Goal: Information Seeking & Learning: Find specific fact

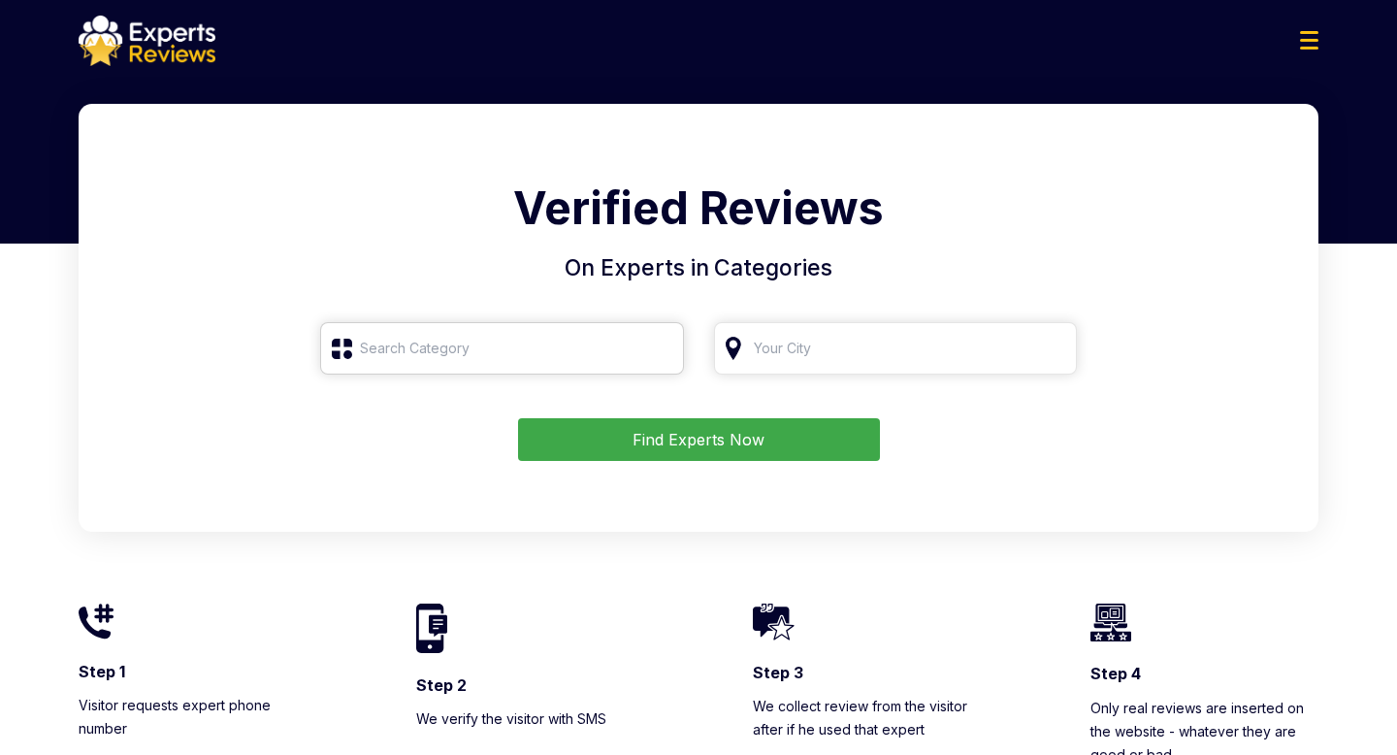
click at [437, 352] on input "search" at bounding box center [502, 348] width 364 height 52
type input "roo"
click at [802, 354] on input "search" at bounding box center [896, 348] width 364 height 52
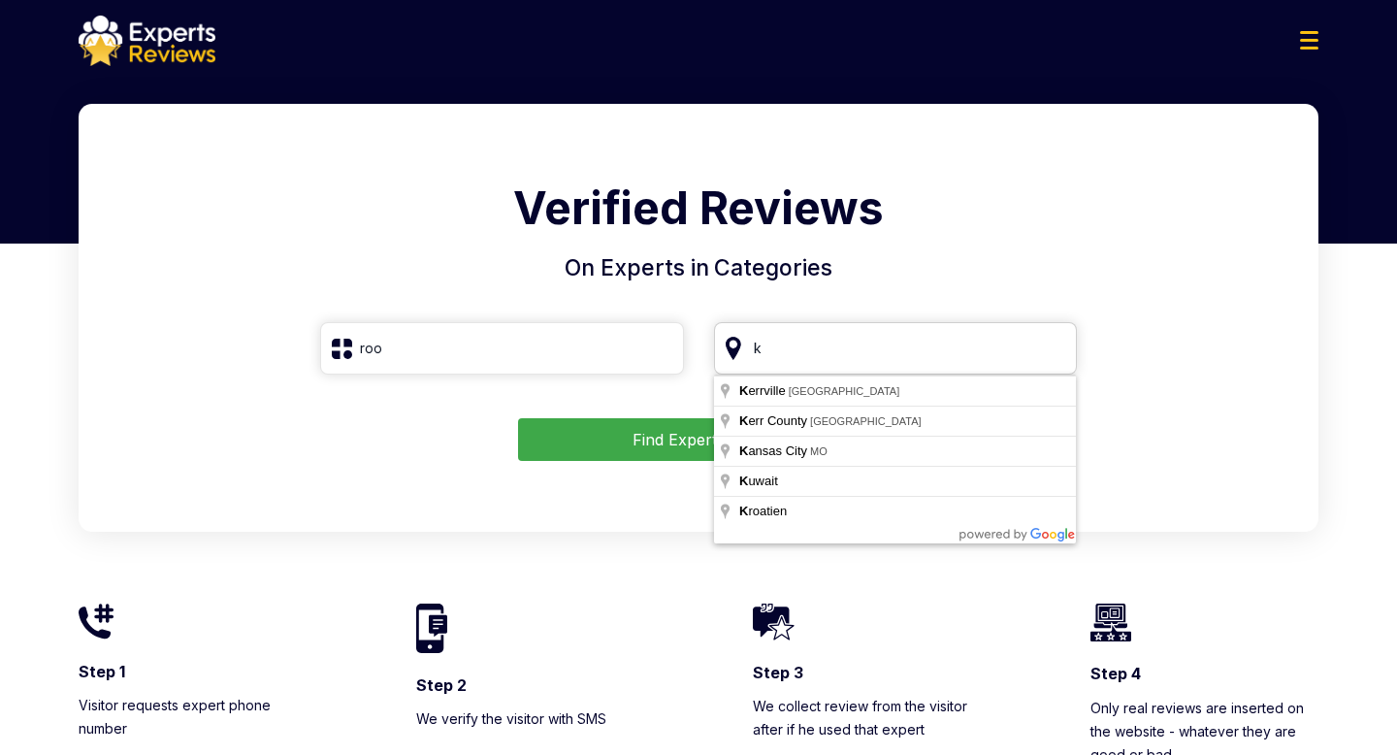
type input "k"
click at [542, 331] on input "roo" at bounding box center [502, 348] width 364 height 52
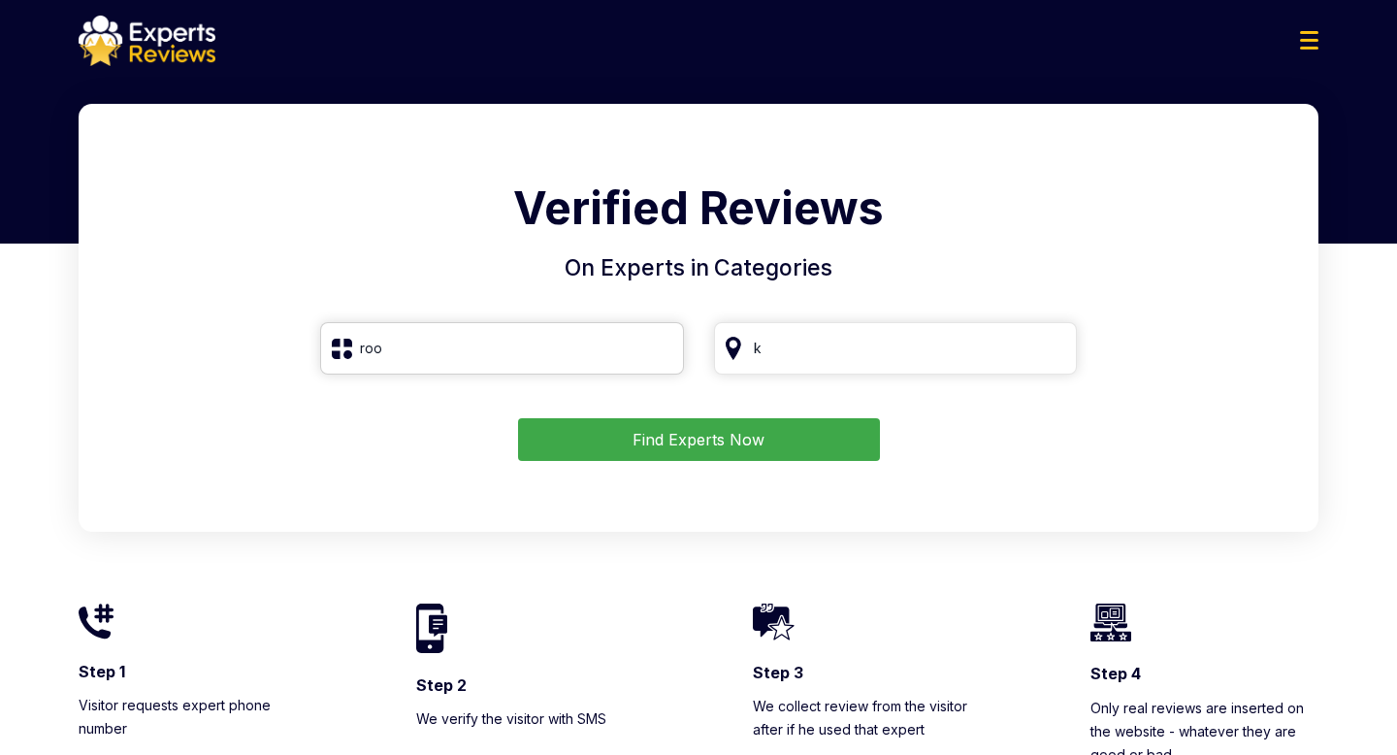
click at [557, 350] on input "roo" at bounding box center [502, 348] width 364 height 52
click at [344, 349] on input "roo" at bounding box center [502, 348] width 364 height 52
drag, startPoint x: 402, startPoint y: 353, endPoint x: 345, endPoint y: 353, distance: 56.3
click at [345, 353] on input "roo" at bounding box center [502, 348] width 364 height 52
type input "R"
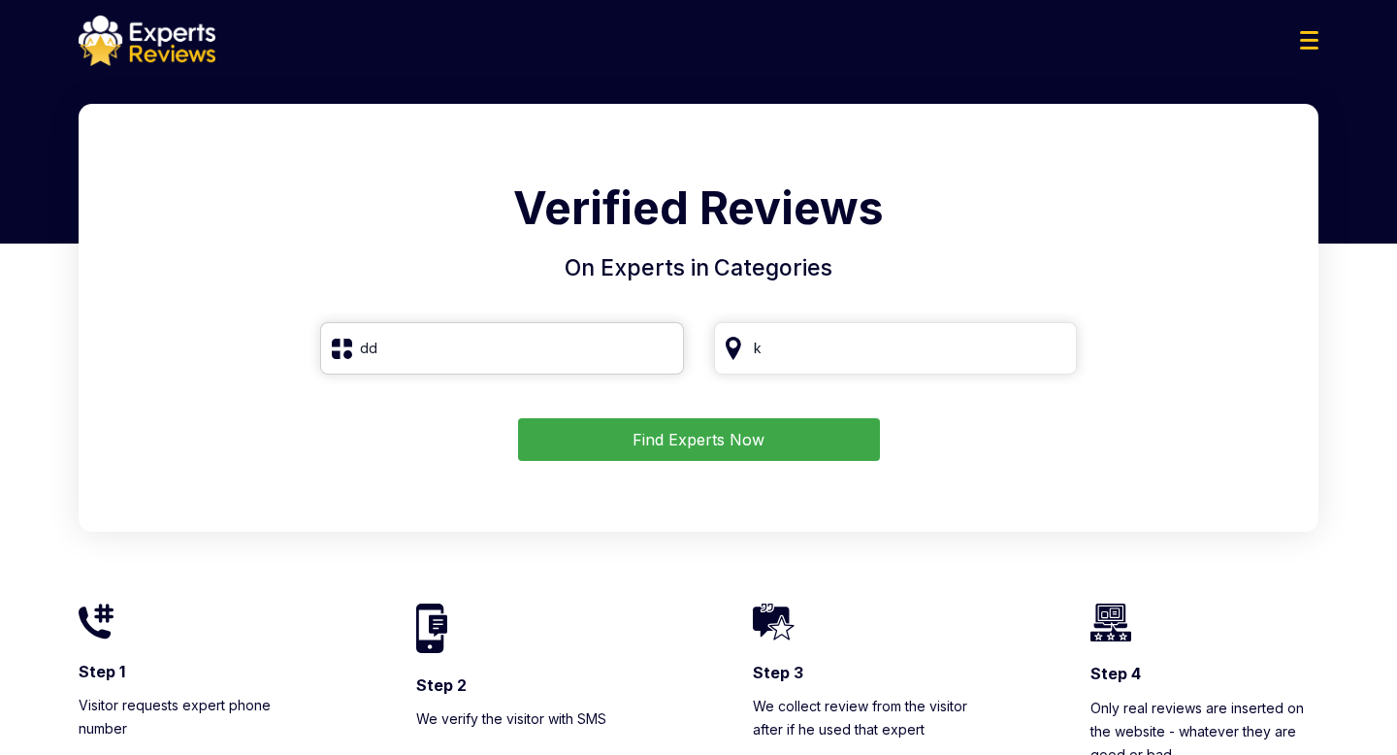
type input "d"
click at [457, 356] on input "search" at bounding box center [502, 348] width 364 height 52
type input "ffff"
click at [662, 347] on input "ffff" at bounding box center [502, 348] width 364 height 52
